Goal: Task Accomplishment & Management: Manage account settings

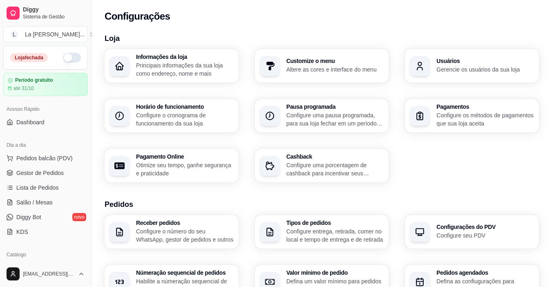
click at [71, 59] on button "button" at bounding box center [72, 58] width 18 height 10
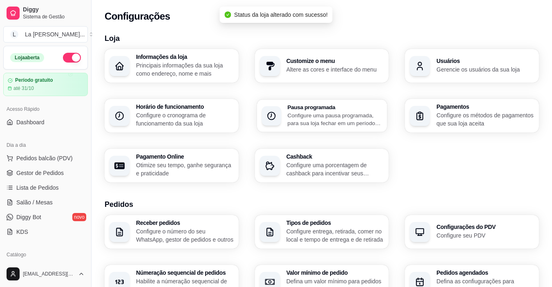
click at [329, 113] on p "Configure uma pausa programada, para sua loja fechar em um período específico" at bounding box center [334, 119] width 95 height 16
click at [176, 114] on p "Configure o cronograma de funcionamento da sua loja" at bounding box center [185, 119] width 98 height 16
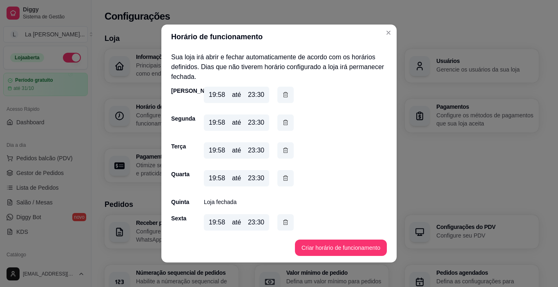
drag, startPoint x: 215, startPoint y: 174, endPoint x: 227, endPoint y: 181, distance: 13.2
click at [227, 181] on div "19:58 até 23:30" at bounding box center [236, 178] width 65 height 16
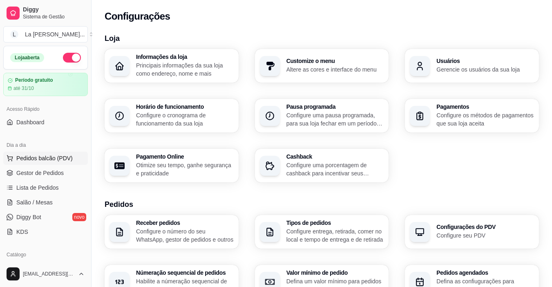
click at [40, 157] on span "Pedidos balcão (PDV)" at bounding box center [44, 158] width 56 height 8
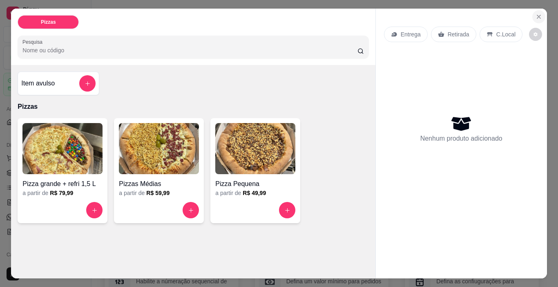
click at [537, 13] on icon "Close" at bounding box center [538, 16] width 7 height 7
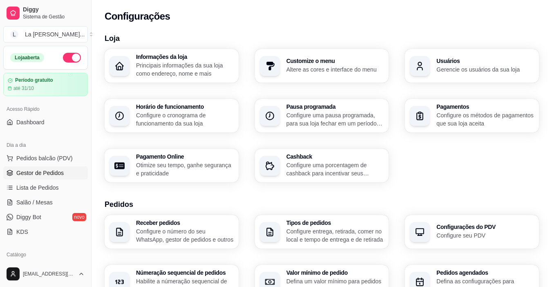
click at [42, 173] on span "Gestor de Pedidos" at bounding box center [39, 173] width 47 height 8
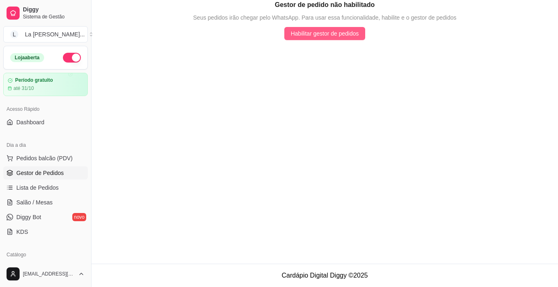
click at [299, 35] on span "Habilitar gestor de pedidos" at bounding box center [325, 33] width 68 height 9
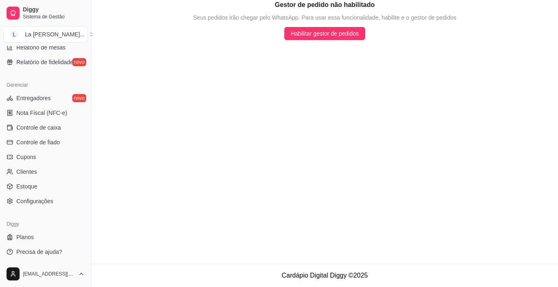
scroll to position [301, 0]
click at [32, 197] on span "Configurações" at bounding box center [34, 200] width 37 height 8
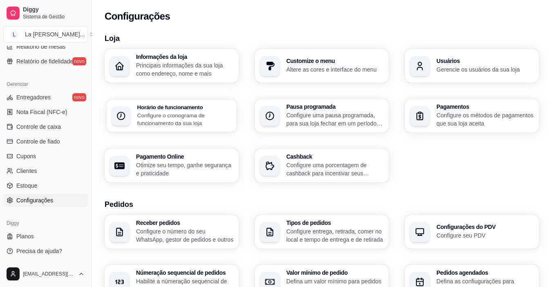
click at [183, 118] on p "Configure o cronograma de funcionamento da sua loja" at bounding box center [184, 119] width 94 height 16
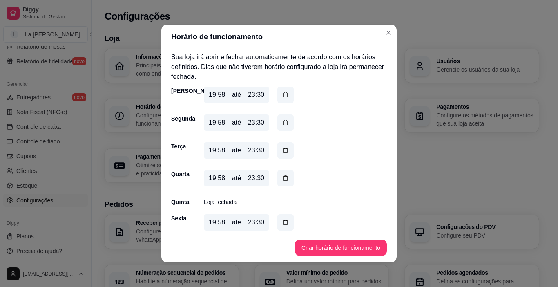
click at [221, 223] on div "19:58 até 23:30" at bounding box center [236, 222] width 65 height 16
click at [282, 221] on icon "button" at bounding box center [285, 222] width 7 height 9
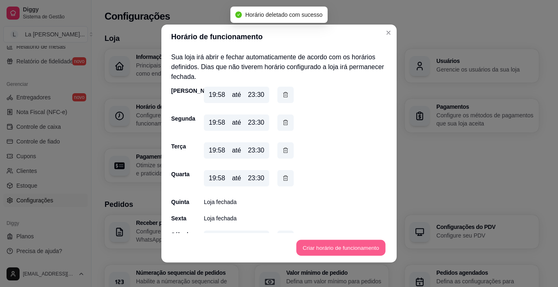
click at [317, 243] on button "Criar horário de funcionamento" at bounding box center [340, 248] width 89 height 16
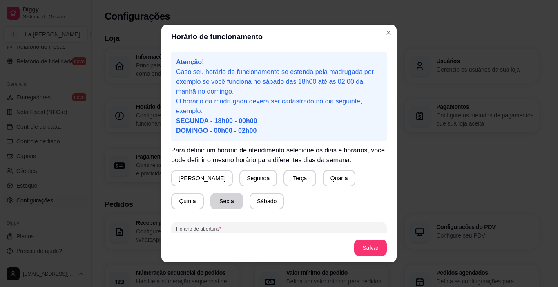
click at [210, 204] on button "Sexta" at bounding box center [226, 201] width 33 height 16
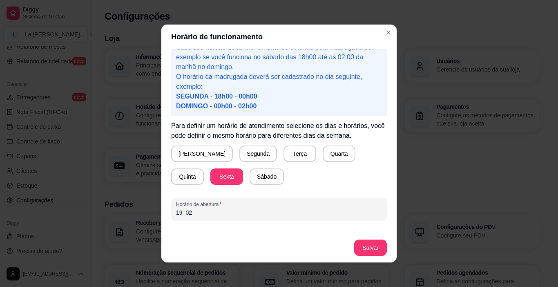
scroll to position [51, 0]
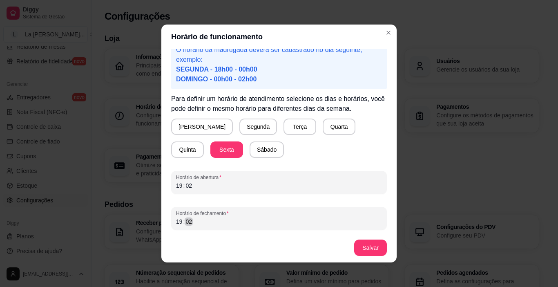
click at [221, 222] on div "19 : 02" at bounding box center [279, 221] width 206 height 10
click at [368, 247] on button "Salvar" at bounding box center [370, 248] width 32 height 16
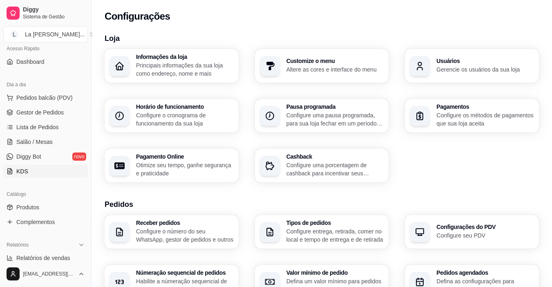
scroll to position [0, 0]
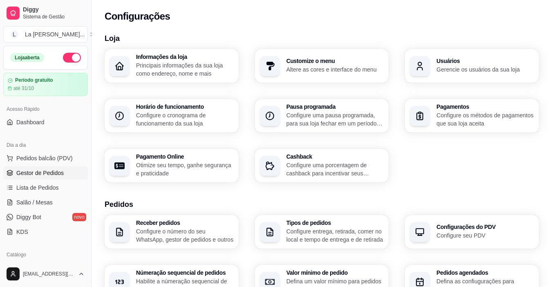
click at [48, 173] on span "Gestor de Pedidos" at bounding box center [39, 173] width 47 height 8
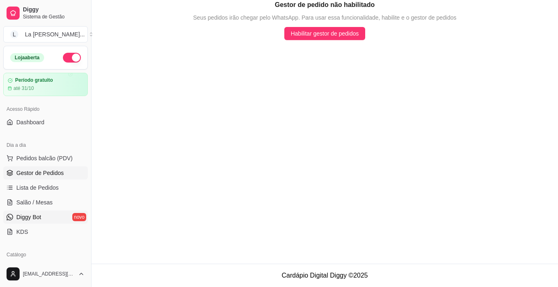
click at [56, 218] on link "Diggy Bot novo" at bounding box center [45, 216] width 85 height 13
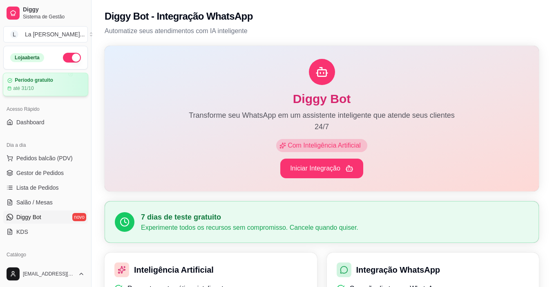
click at [25, 82] on article "Período gratuito" at bounding box center [34, 80] width 38 height 6
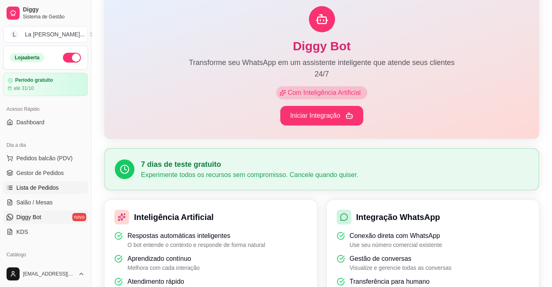
scroll to position [41, 0]
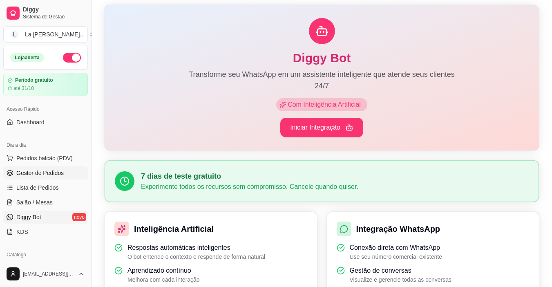
click at [40, 174] on span "Gestor de Pedidos" at bounding box center [39, 173] width 47 height 8
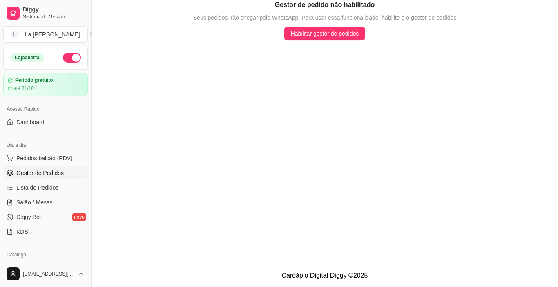
click at [306, 41] on main "Gestor de pedido não habilitado Seus pedidos irão chegar pelo WhatsApp. Para us…" at bounding box center [324, 131] width 466 height 263
click at [315, 32] on span "Habilitar gestor de pedidos" at bounding box center [325, 33] width 68 height 9
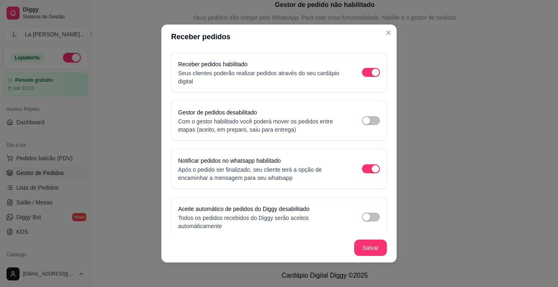
click at [366, 115] on div "Gestor de pedidos desabilitado Com o gestor habilitado você poderá mover os ped…" at bounding box center [279, 120] width 202 height 26
click at [368, 121] on span "button" at bounding box center [371, 120] width 18 height 9
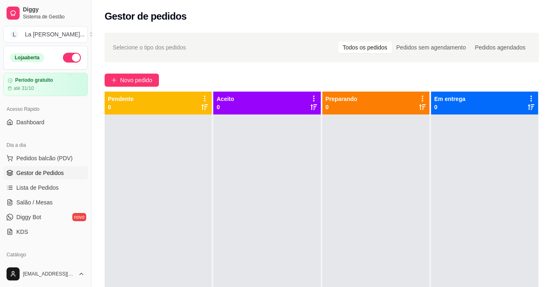
click at [352, 46] on div "Todos os pedidos" at bounding box center [364, 47] width 53 height 11
click at [338, 42] on input "Todos os pedidos" at bounding box center [338, 42] width 0 height 0
click at [57, 187] on span "Lista de Pedidos" at bounding box center [37, 187] width 42 height 8
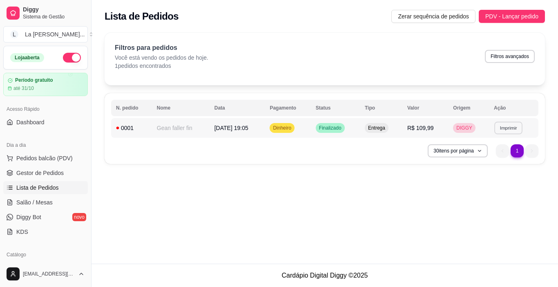
click at [506, 128] on button "Imprimir" at bounding box center [508, 127] width 28 height 13
click at [487, 156] on button "Impressora" at bounding box center [494, 156] width 59 height 13
click at [517, 123] on button "Imprimir" at bounding box center [508, 127] width 29 height 13
click at [504, 154] on button "Impressora" at bounding box center [494, 156] width 59 height 13
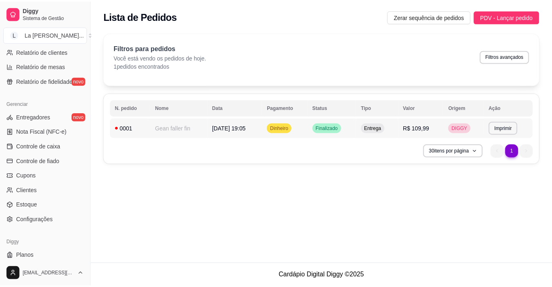
scroll to position [301, 0]
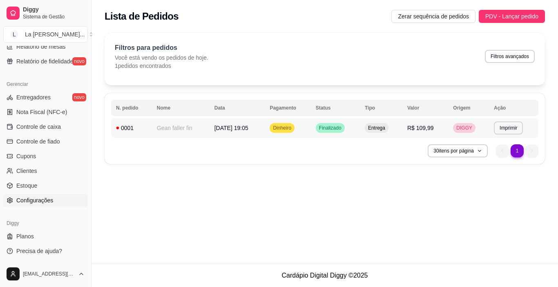
click at [40, 202] on span "Configurações" at bounding box center [34, 200] width 37 height 8
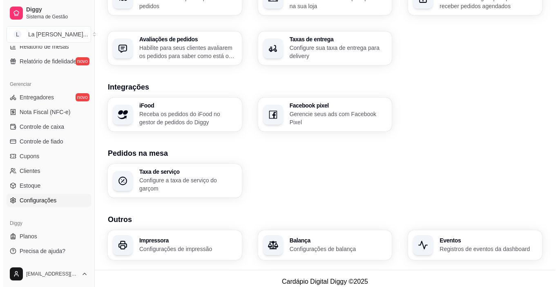
scroll to position [285, 0]
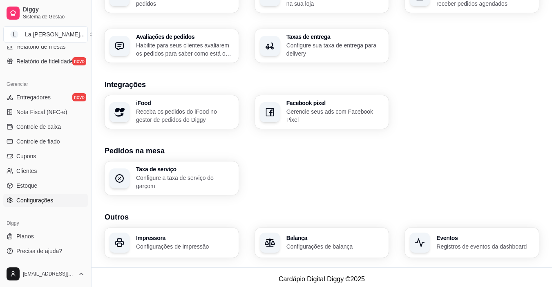
click at [136, 227] on div "Impressora Configurações de impressão" at bounding box center [172, 242] width 134 height 30
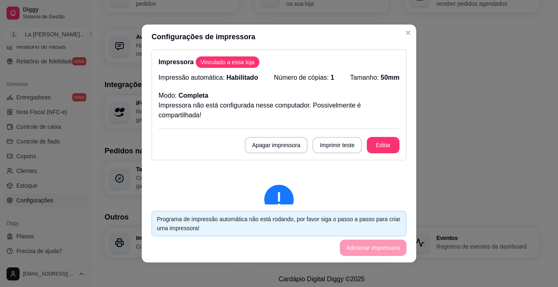
scroll to position [0, 0]
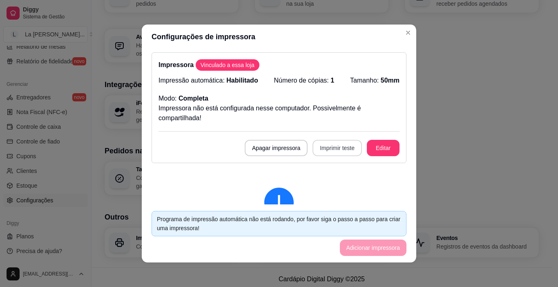
click at [335, 152] on button "Imprimir teste" at bounding box center [336, 148] width 49 height 16
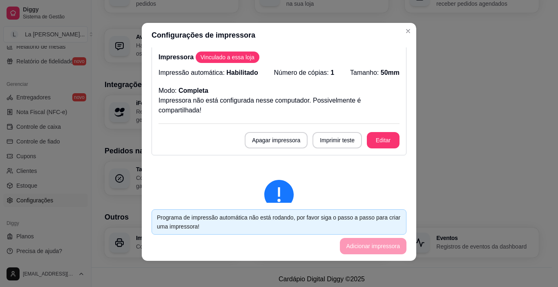
scroll to position [5, 0]
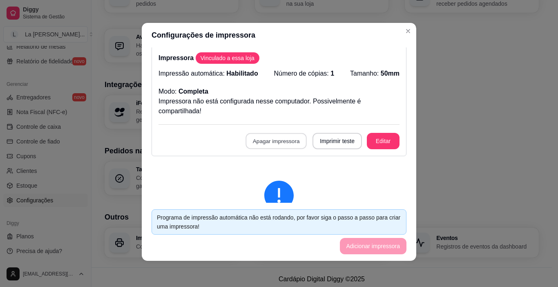
click at [270, 140] on button "Apagar impressora" at bounding box center [275, 141] width 61 height 16
click at [273, 196] on button "Confirmar" at bounding box center [275, 200] width 29 height 12
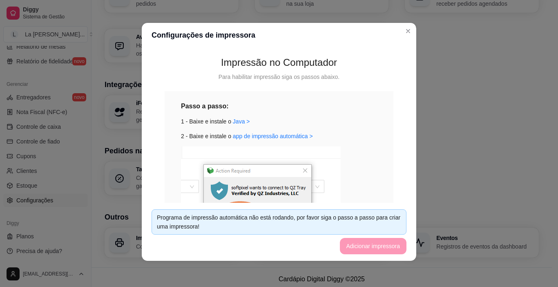
scroll to position [53, 0]
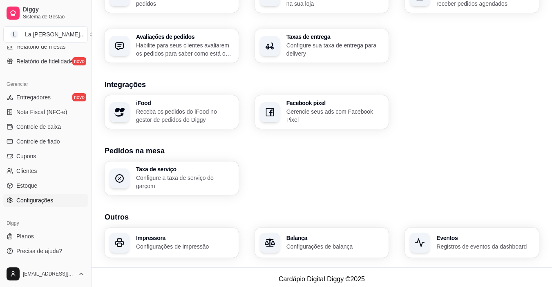
click at [147, 242] on p "Configurações de impressão" at bounding box center [185, 246] width 98 height 8
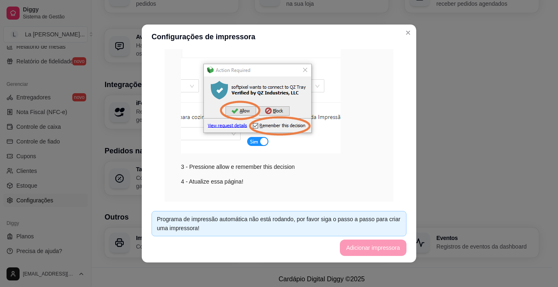
scroll to position [176, 0]
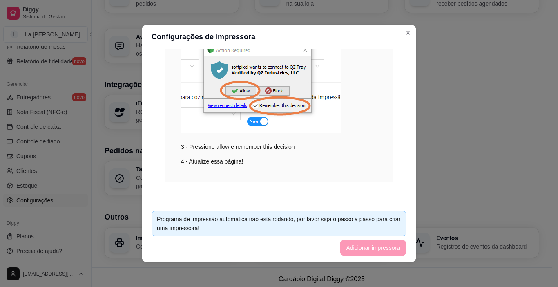
click at [356, 252] on footer "Programa de impressão automática não está rodando, por favor siga o passo a pas…" at bounding box center [279, 233] width 274 height 58
click at [327, 227] on div "Programa de impressão automática não está rodando, por favor siga o passo a pas…" at bounding box center [279, 223] width 244 height 18
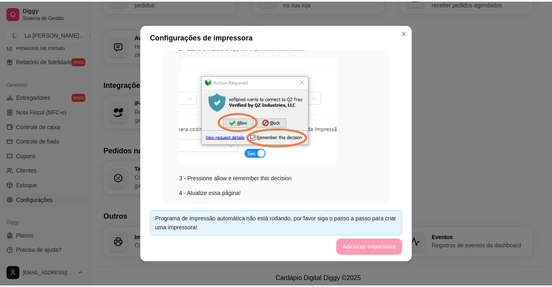
scroll to position [12, 0]
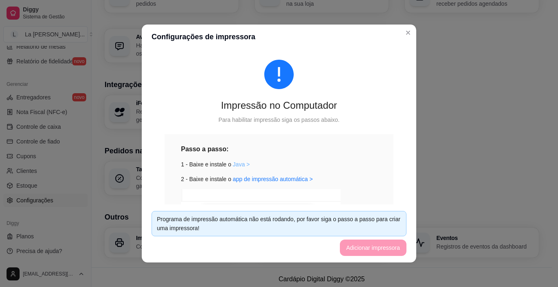
click at [235, 165] on link "Java >" at bounding box center [241, 164] width 17 height 7
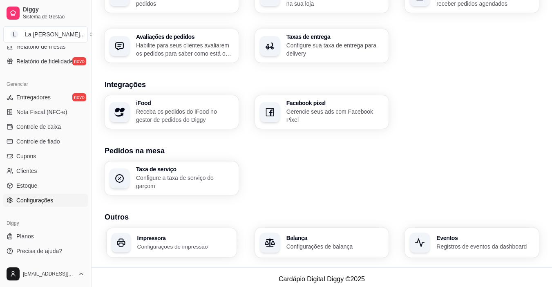
click at [187, 235] on h3 "Impressora" at bounding box center [184, 238] width 94 height 6
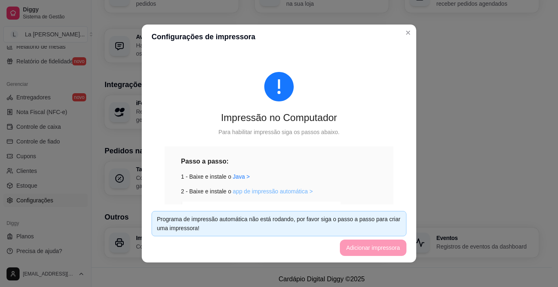
click at [280, 191] on link "app de impressão automática >" at bounding box center [273, 191] width 80 height 7
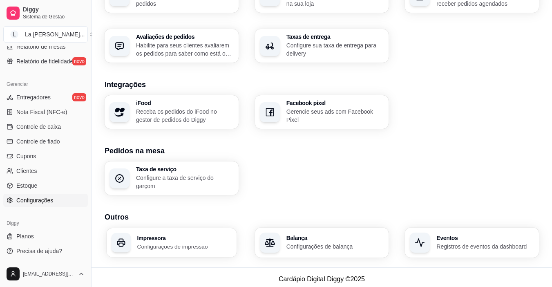
click at [156, 236] on h3 "Impressora" at bounding box center [184, 238] width 94 height 6
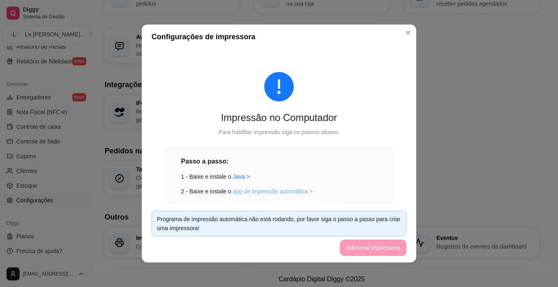
click at [270, 194] on link "app de impressão automática >" at bounding box center [273, 191] width 80 height 7
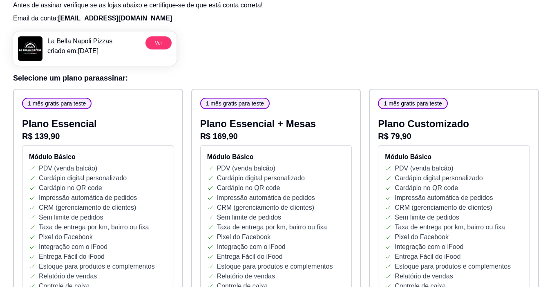
scroll to position [82, 0]
